Goal: Transaction & Acquisition: Subscribe to service/newsletter

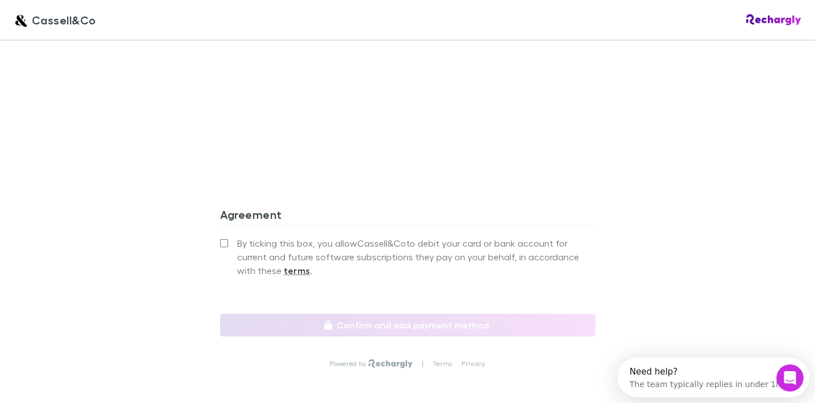
scroll to position [1090, 0]
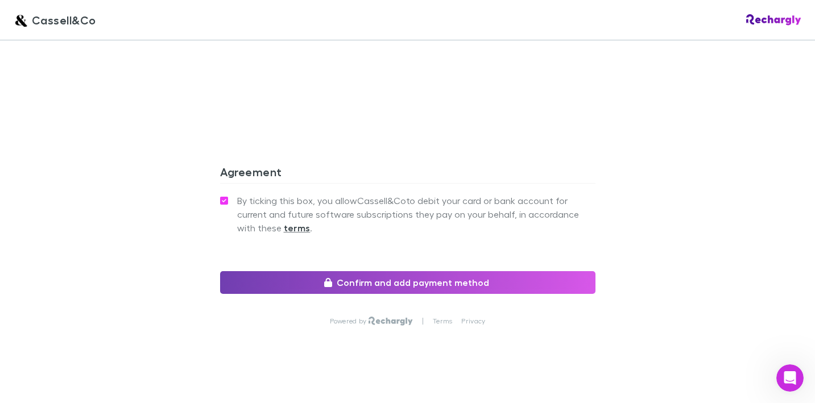
click at [403, 271] on button "Confirm and add payment method" at bounding box center [408, 282] width 376 height 23
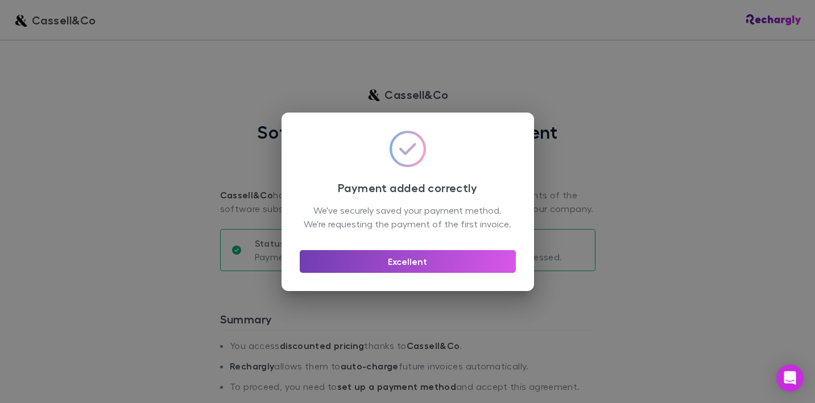
click at [428, 267] on button "Excellent" at bounding box center [408, 261] width 216 height 23
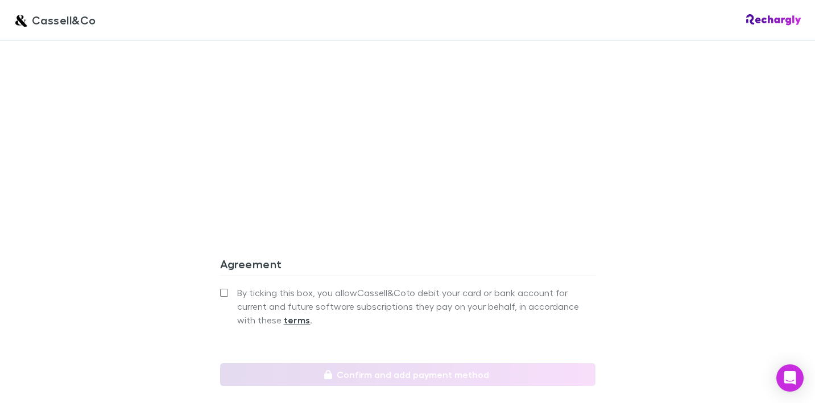
scroll to position [1090, 0]
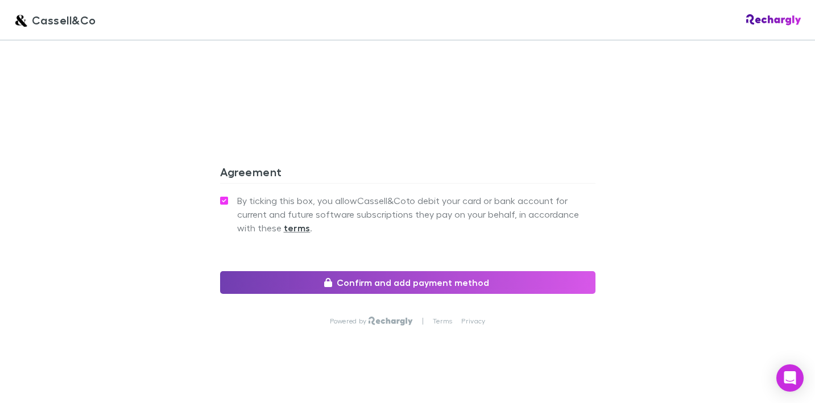
click at [443, 271] on button "Confirm and add payment method" at bounding box center [408, 282] width 376 height 23
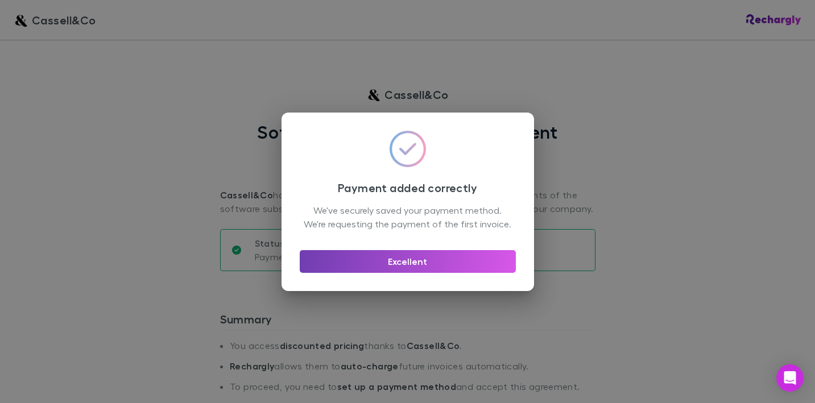
click at [415, 267] on button "Excellent" at bounding box center [408, 261] width 216 height 23
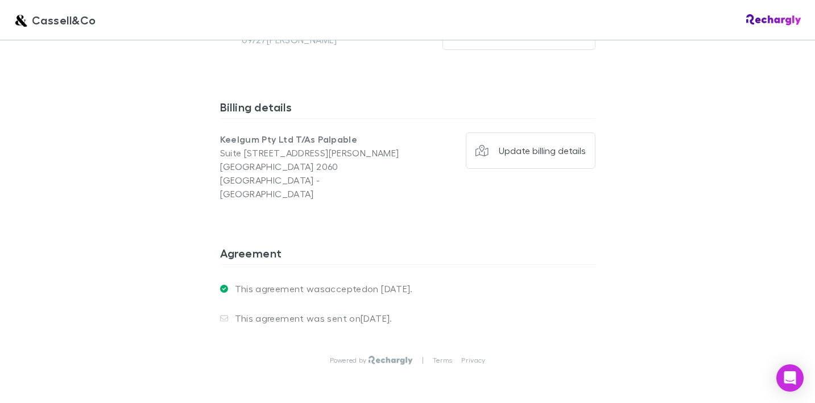
scroll to position [914, 0]
